Goal: Register for event/course

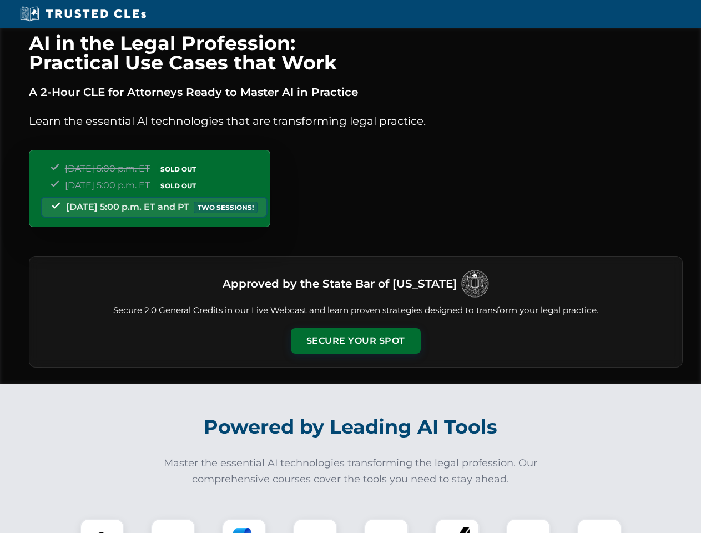
click at [355, 341] on button "Secure Your Spot" at bounding box center [356, 341] width 130 height 26
click at [102, 526] on img at bounding box center [102, 541] width 32 height 32
click at [173, 526] on div at bounding box center [173, 540] width 44 height 44
click at [244, 526] on div at bounding box center [244, 540] width 44 height 44
click at [315, 526] on img at bounding box center [315, 540] width 31 height 31
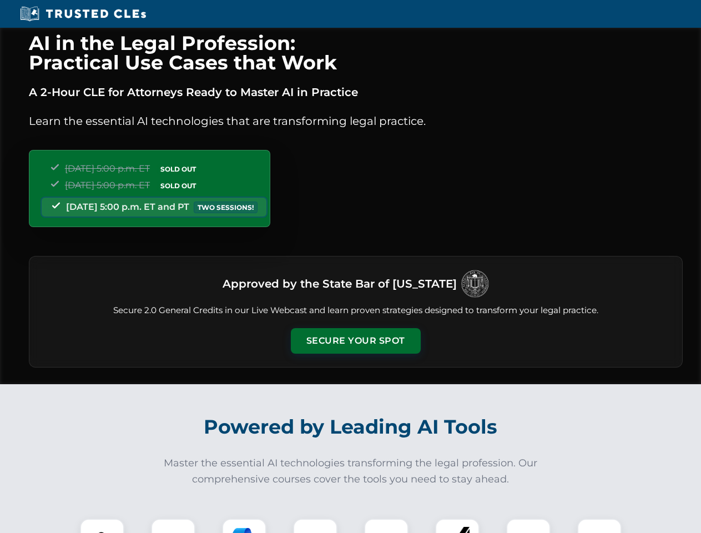
click at [386, 526] on div at bounding box center [386, 540] width 44 height 44
click at [457, 526] on div at bounding box center [457, 540] width 44 height 44
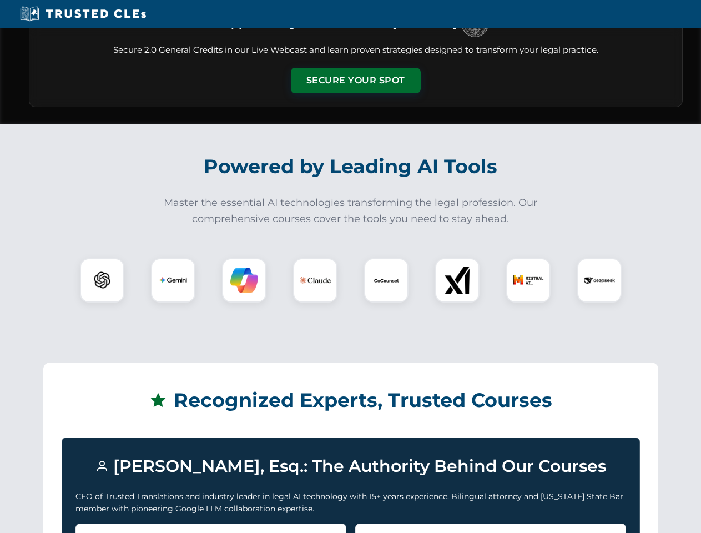
scroll to position [962, 0]
